Goal: Navigation & Orientation: Find specific page/section

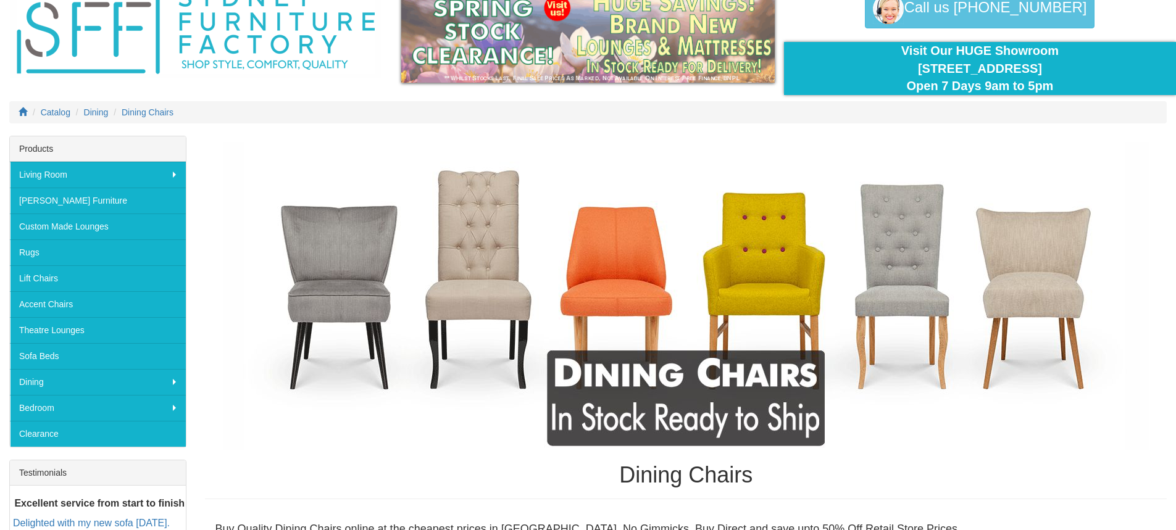
scroll to position [62, 0]
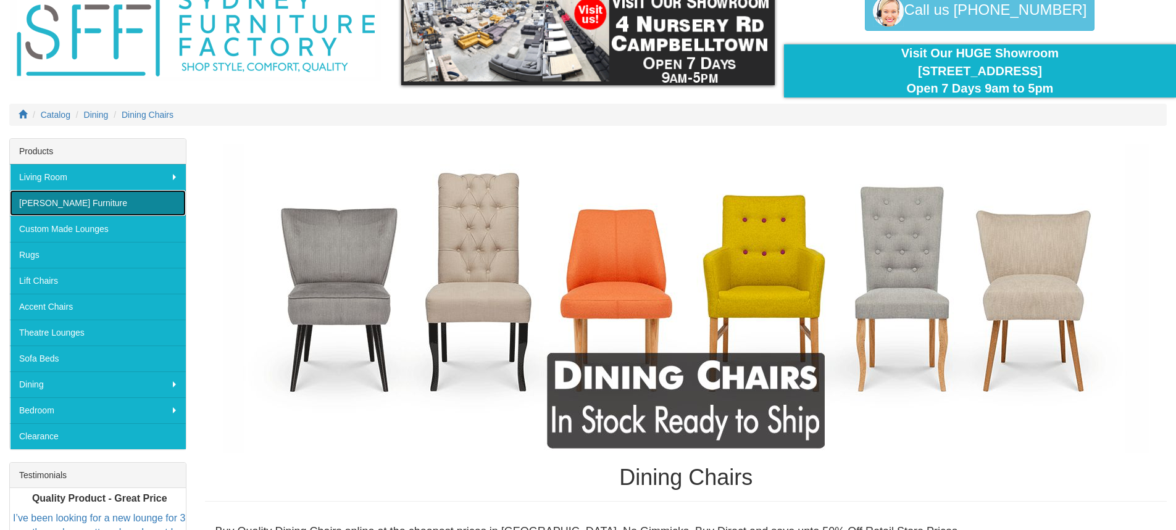
click at [104, 209] on link "[PERSON_NAME] Furniture" at bounding box center [98, 203] width 176 height 26
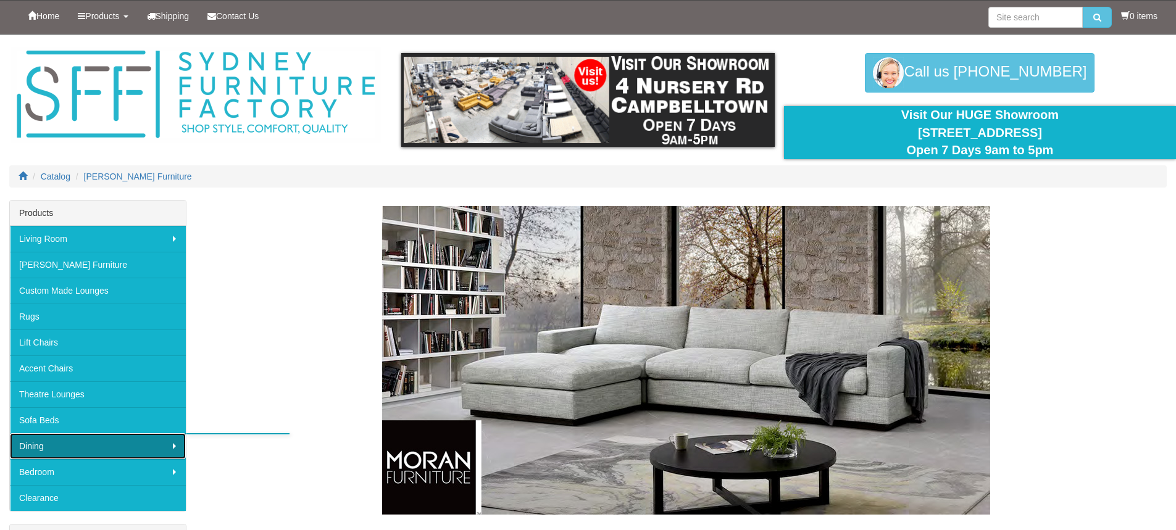
click at [60, 448] on link "Dining" at bounding box center [98, 446] width 176 height 26
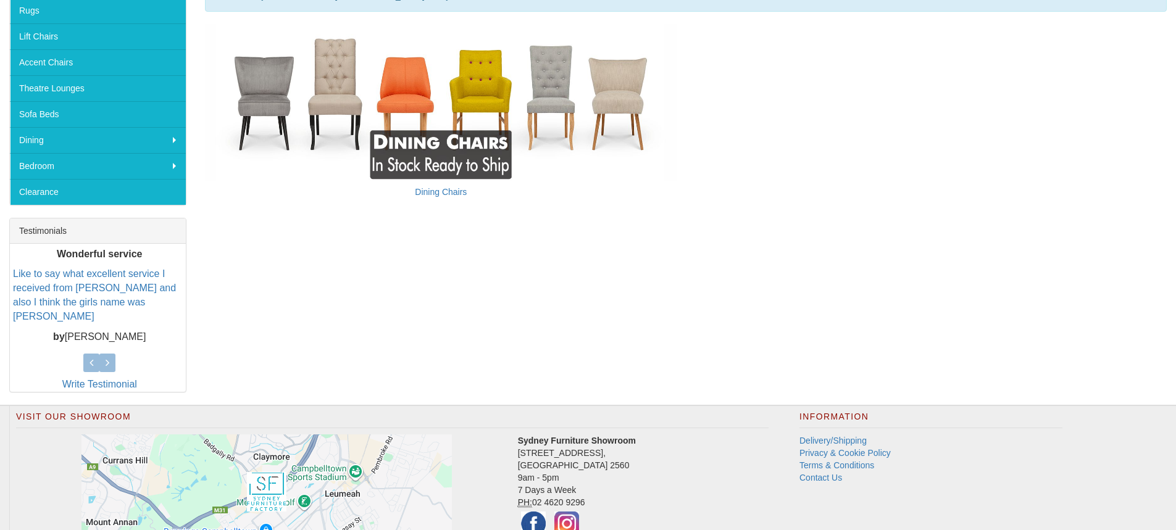
scroll to position [309, 0]
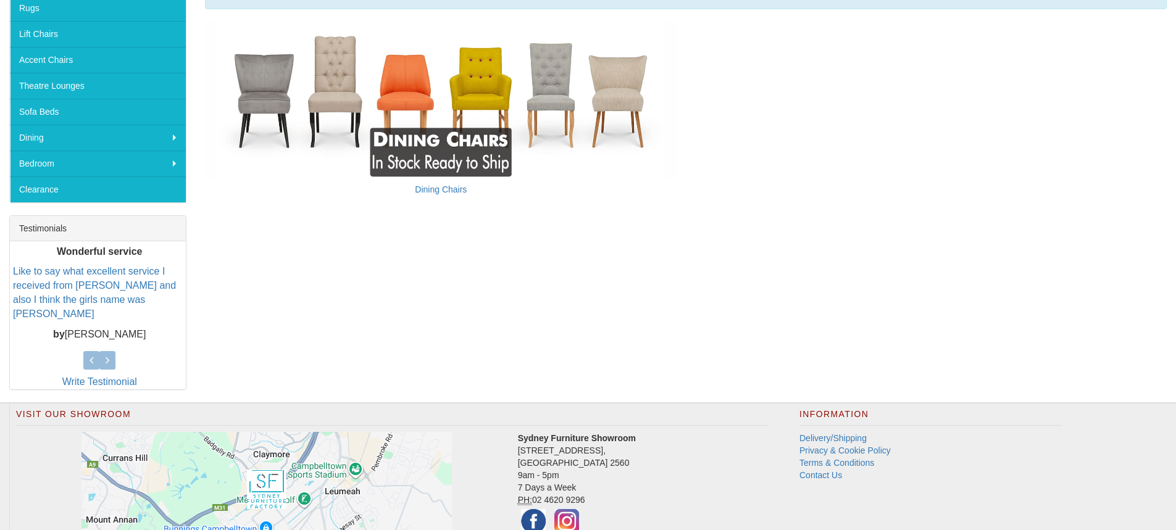
click at [450, 194] on h5 "Dining Chairs" at bounding box center [440, 189] width 471 height 9
click at [447, 188] on link "Dining Chairs" at bounding box center [441, 190] width 52 height 10
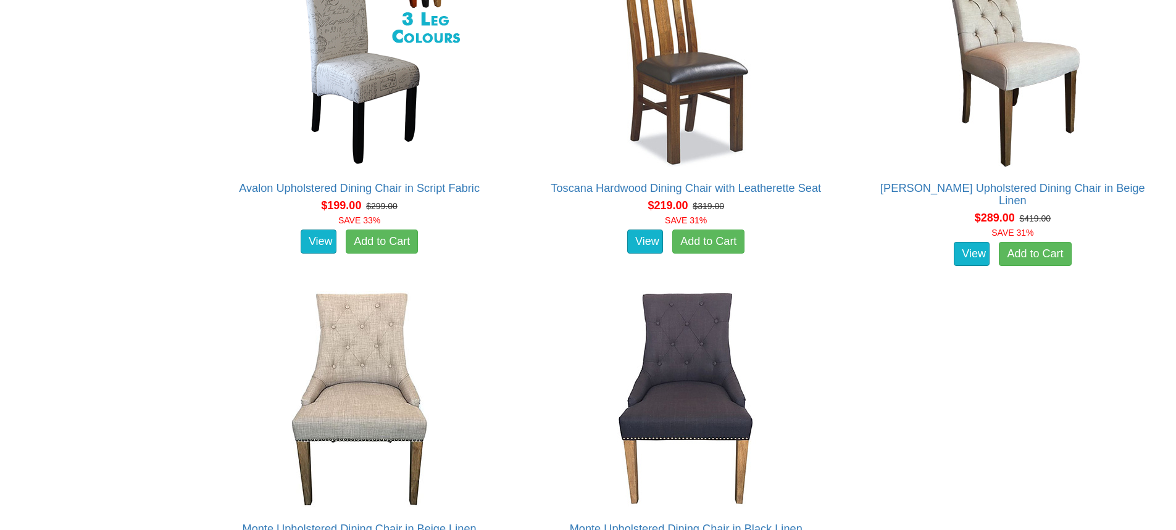
scroll to position [1785, 0]
